Goal: Task Accomplishment & Management: Use online tool/utility

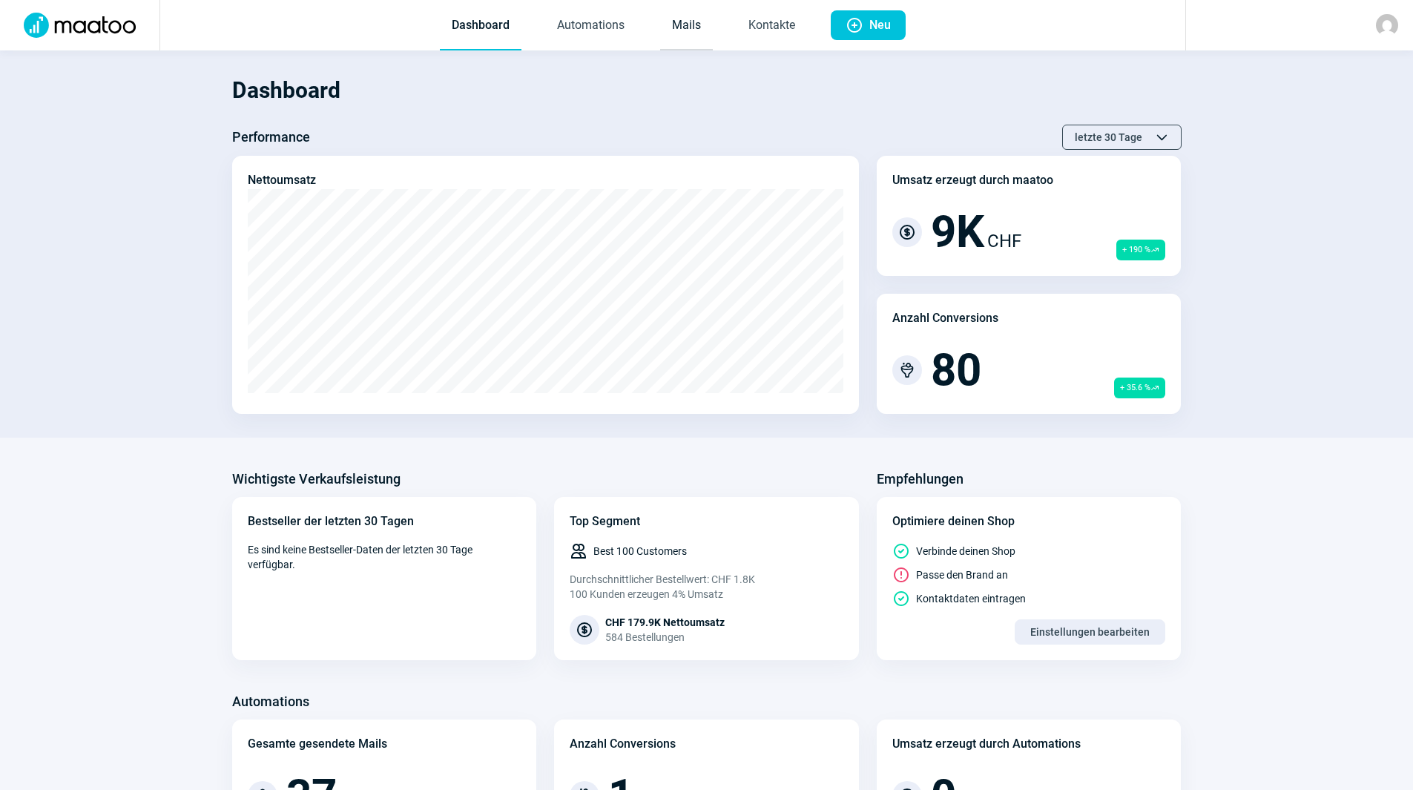
click at [679, 30] on link "Mails" at bounding box center [686, 25] width 53 height 49
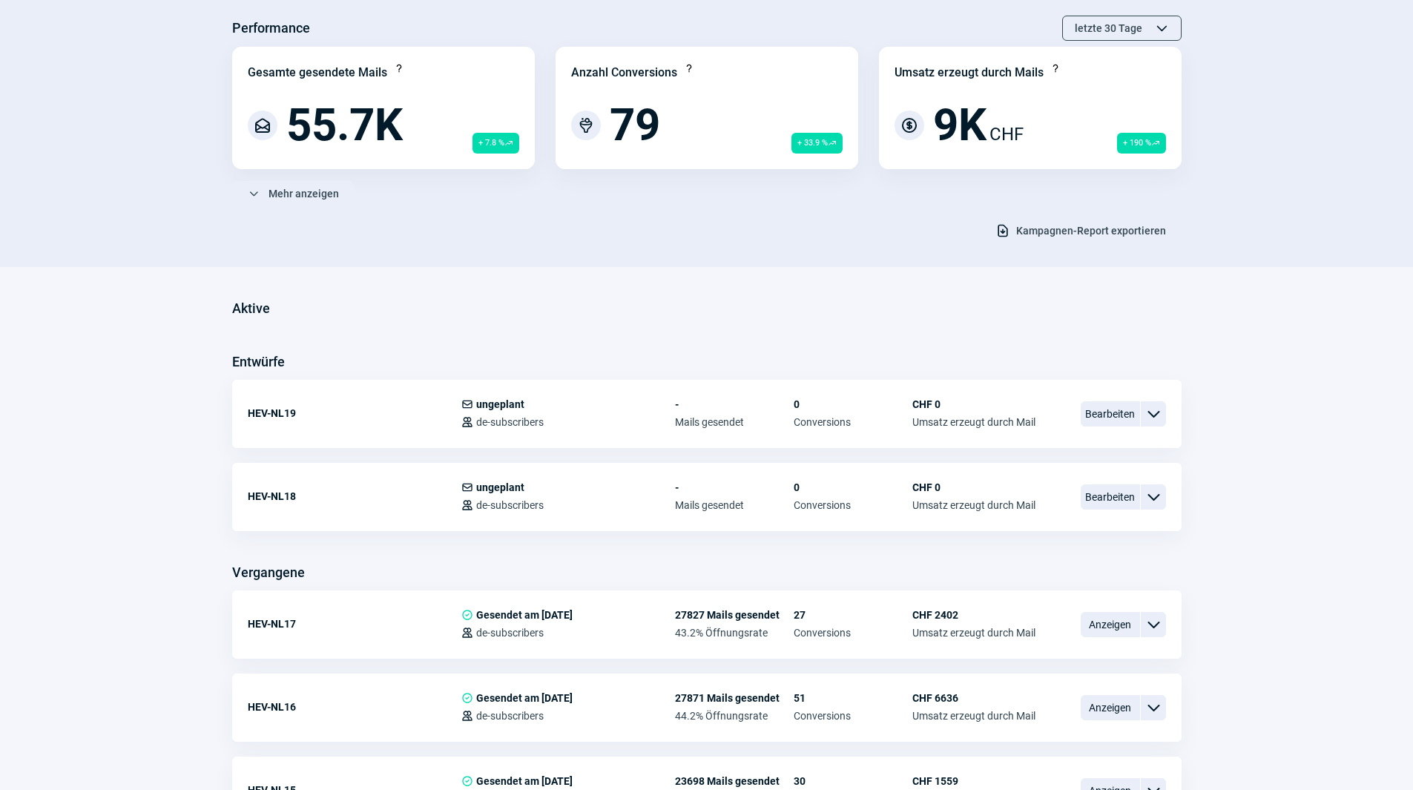
scroll to position [148, 0]
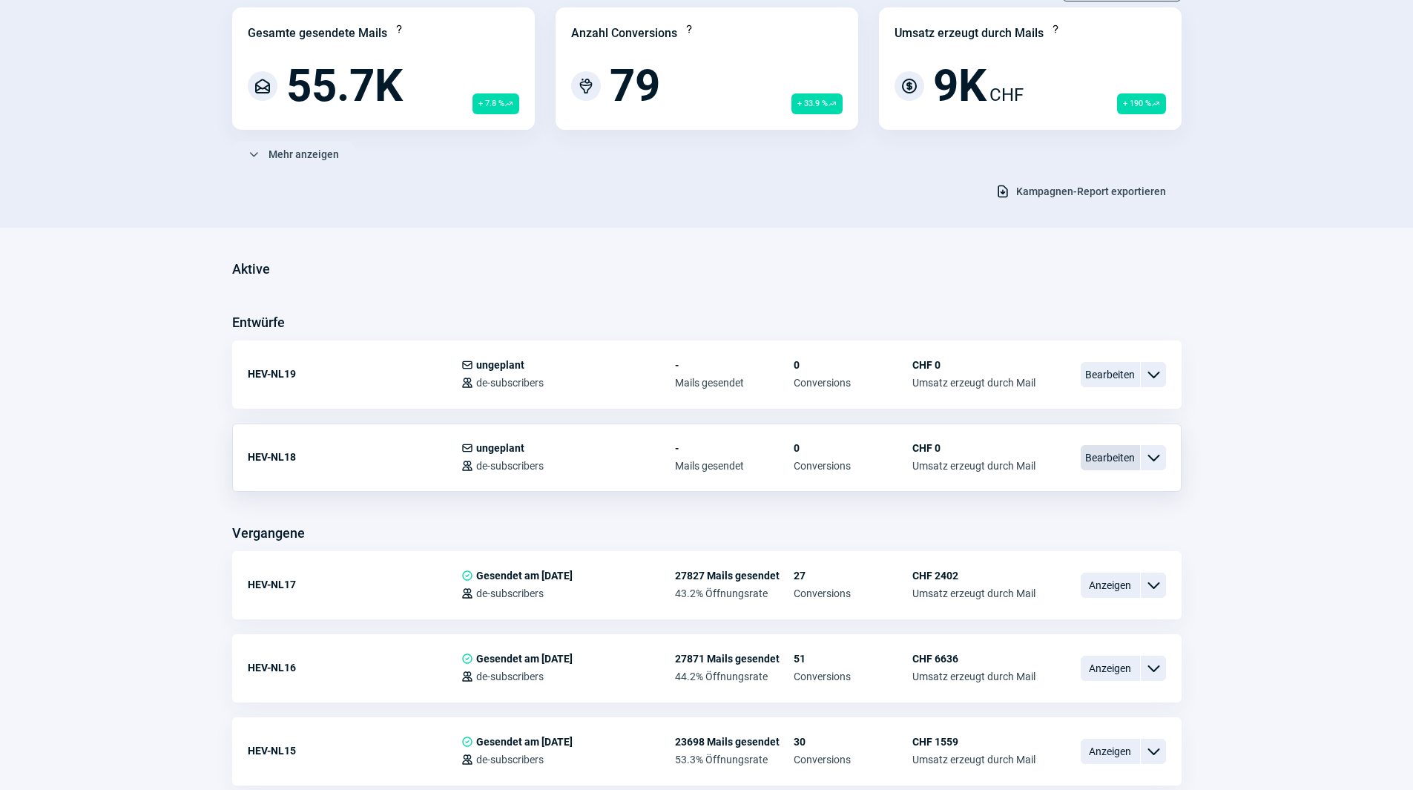
click at [1109, 461] on span "Bearbeiten" at bounding box center [1109, 457] width 59 height 25
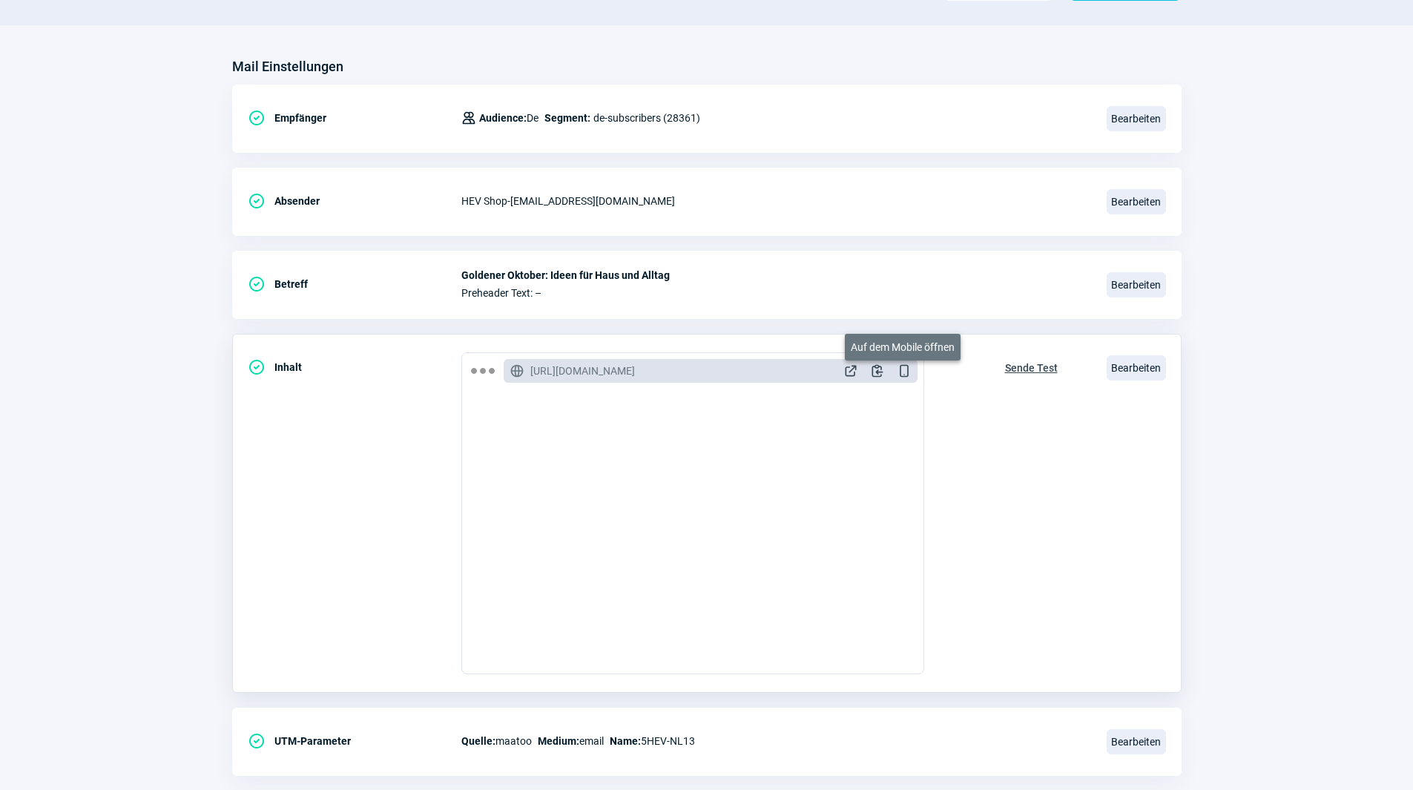
scroll to position [148, 0]
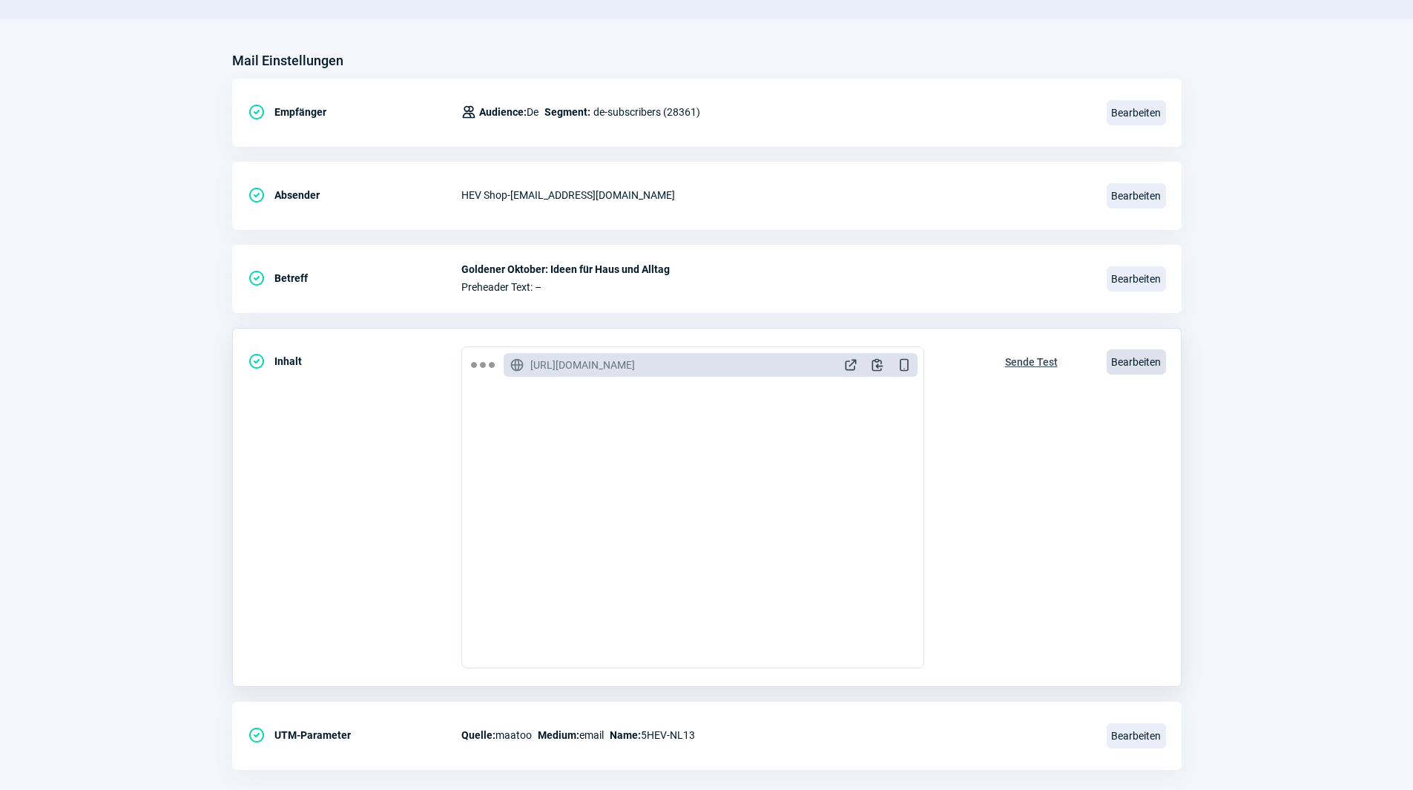
click at [1119, 371] on span "Bearbeiten" at bounding box center [1135, 361] width 59 height 25
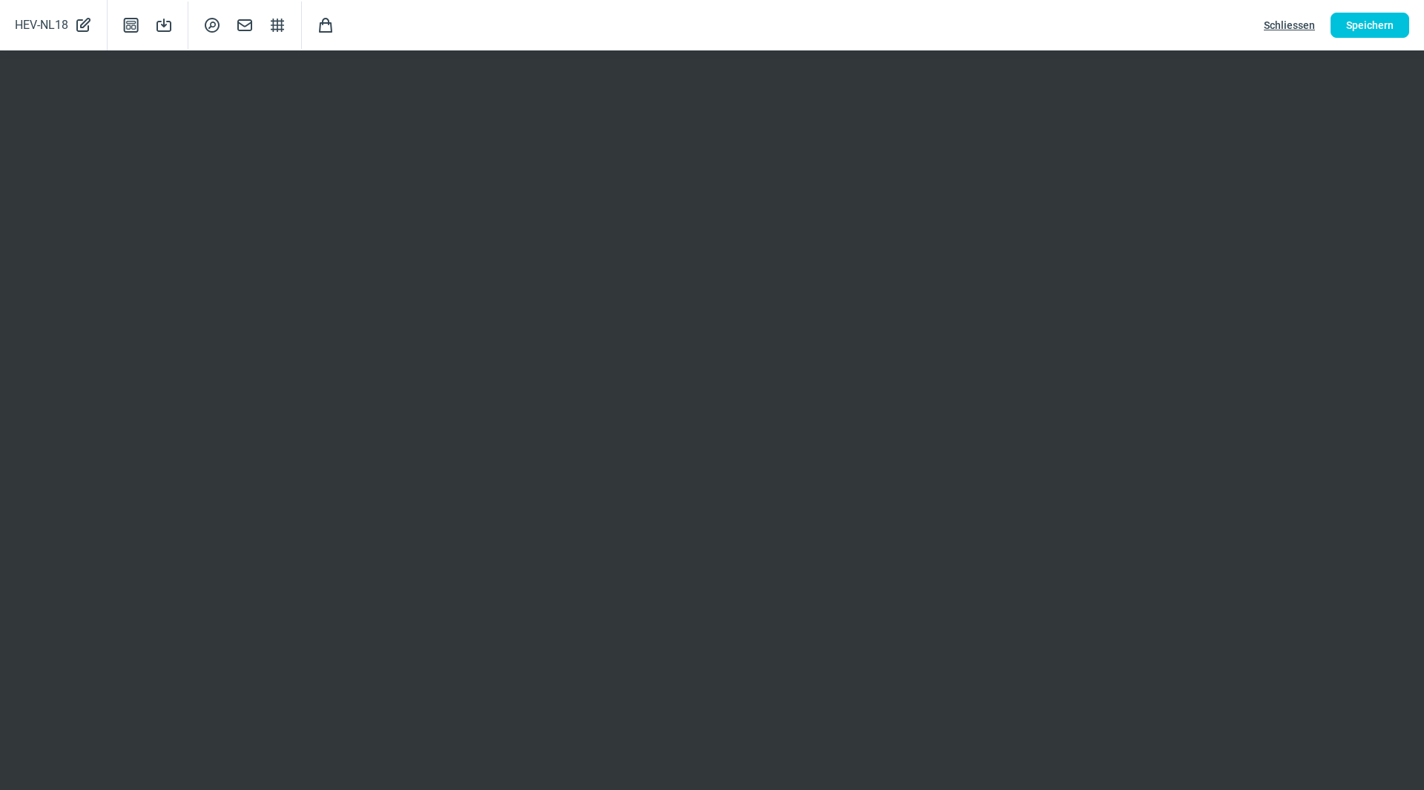
click at [1305, 21] on span "Schliessen" at bounding box center [1289, 25] width 51 height 24
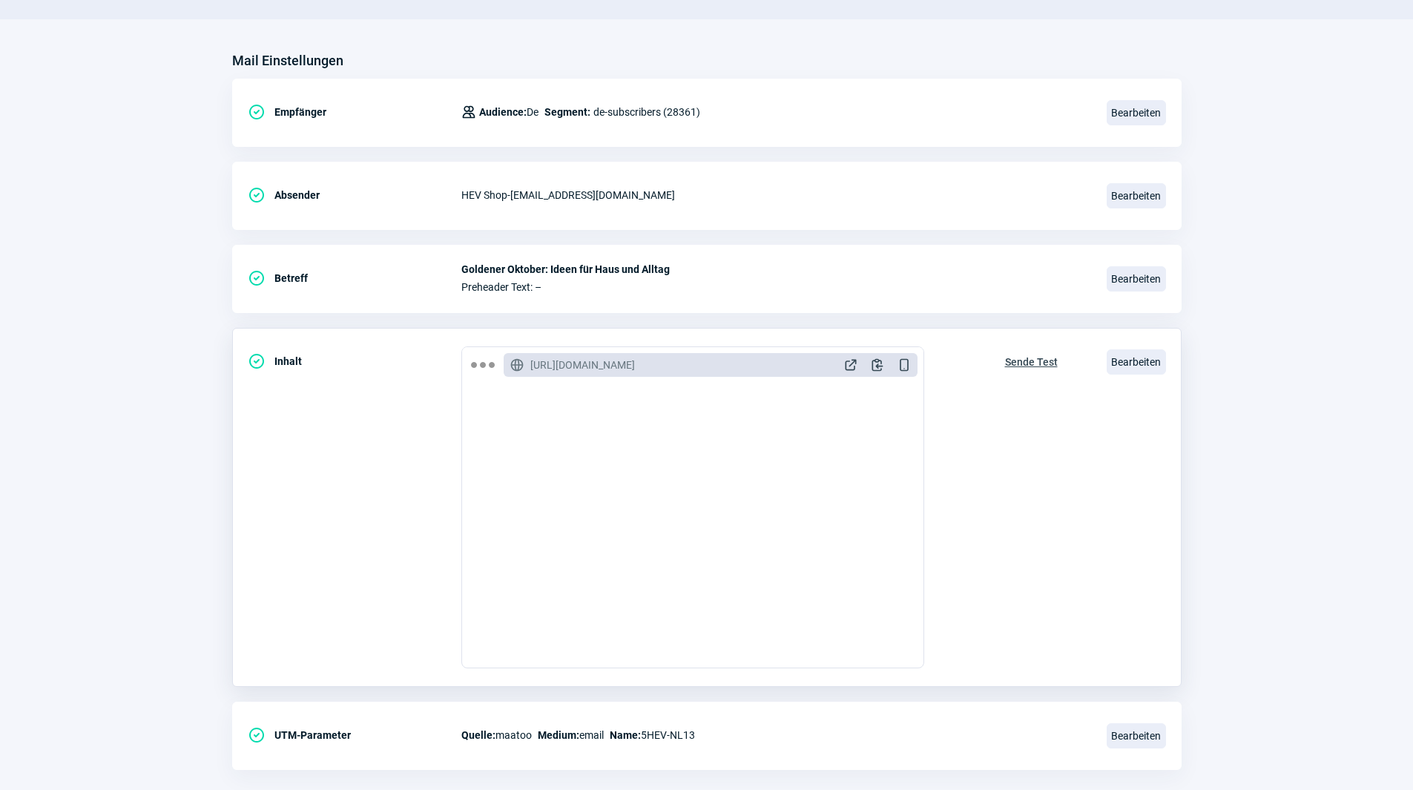
click at [1016, 364] on span "Sende Test" at bounding box center [1031, 362] width 53 height 24
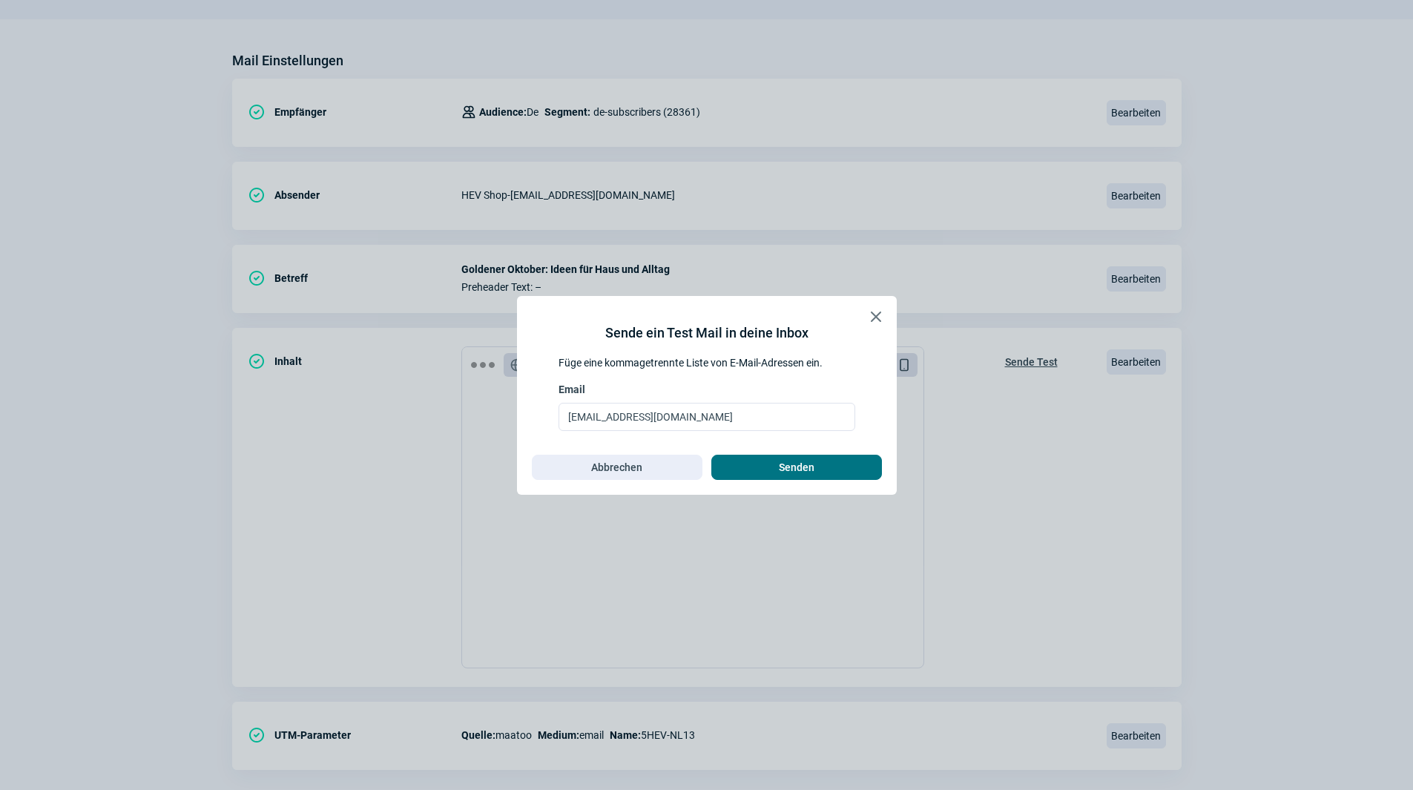
click at [879, 466] on button "Senden" at bounding box center [796, 467] width 171 height 25
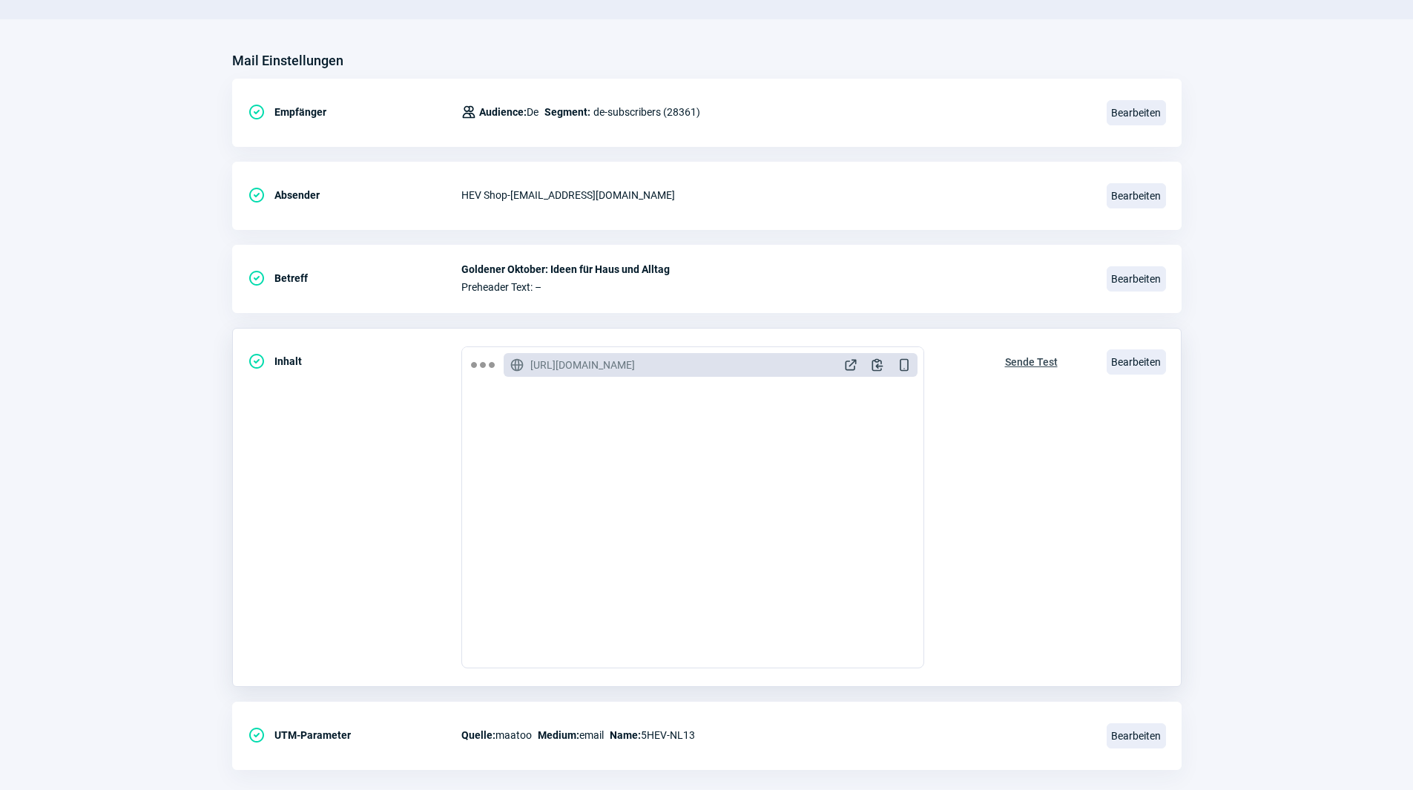
click at [1020, 361] on span "Sende Test" at bounding box center [1031, 362] width 53 height 24
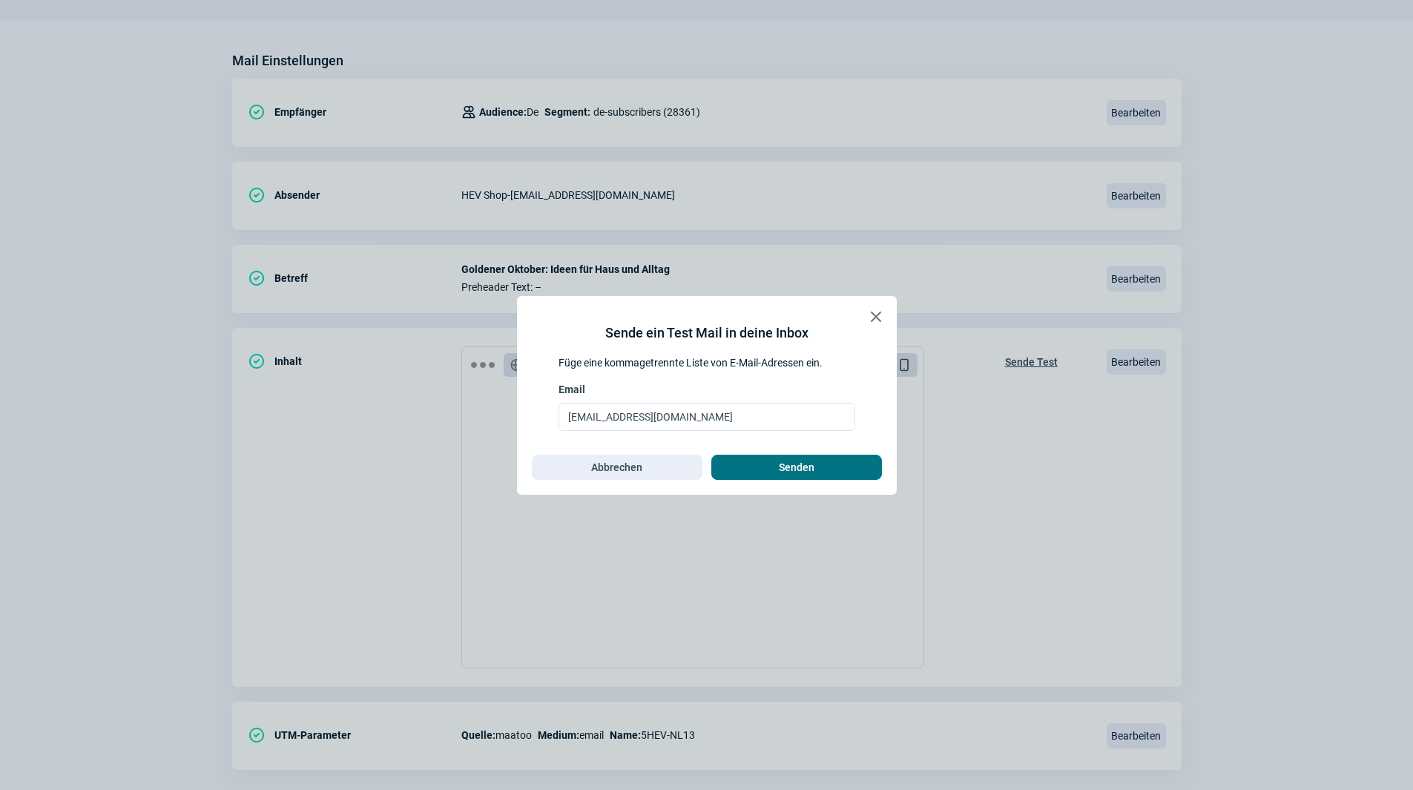
click at [807, 464] on span "Senden" at bounding box center [797, 467] width 36 height 24
